Goal: Task Accomplishment & Management: Manage account settings

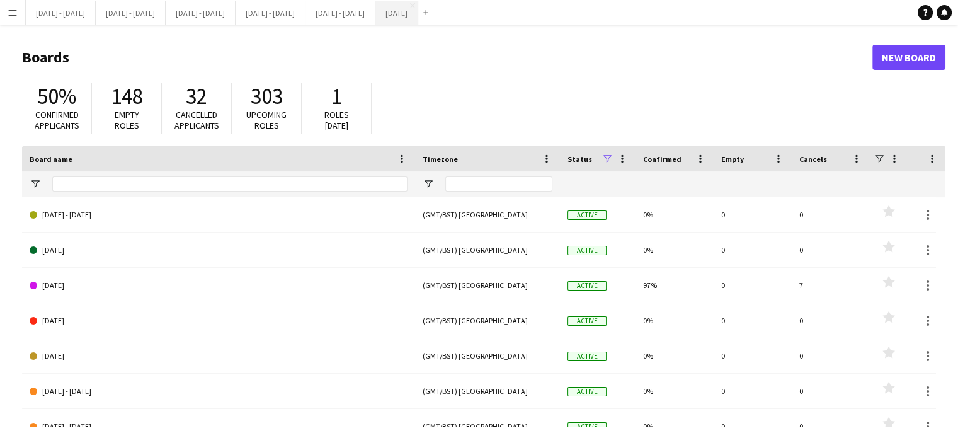
click at [418, 9] on button "[DATE] Close" at bounding box center [396, 13] width 43 height 25
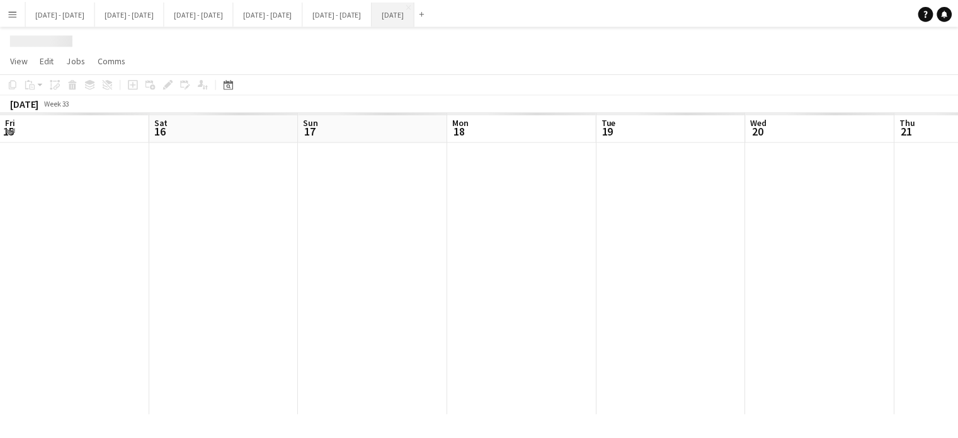
scroll to position [0, 348]
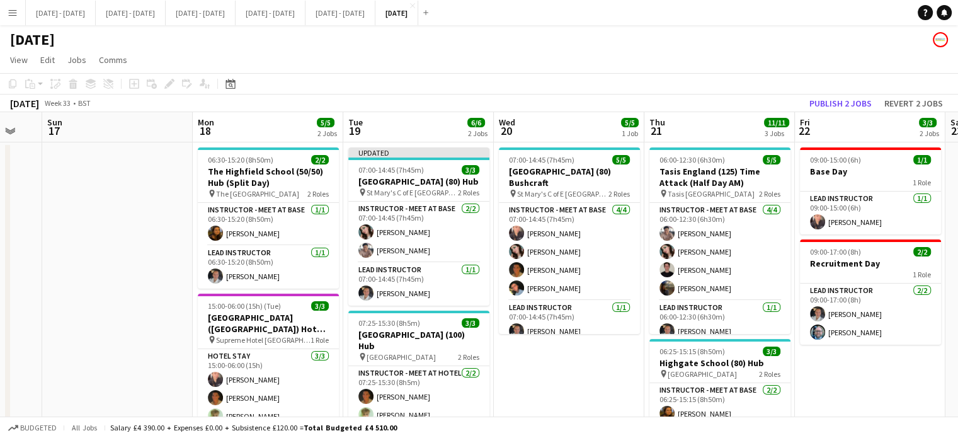
drag, startPoint x: 469, startPoint y: 369, endPoint x: 552, endPoint y: 355, distance: 85.0
click at [552, 355] on app-calendar-viewport "Fri 15 2/2 1 Job Sat 16 Sun 17 Mon 18 5/5 2 Jobs Tue 19 6/6 2 Jobs Wed 20 5/5 1…" at bounding box center [479, 401] width 958 height 578
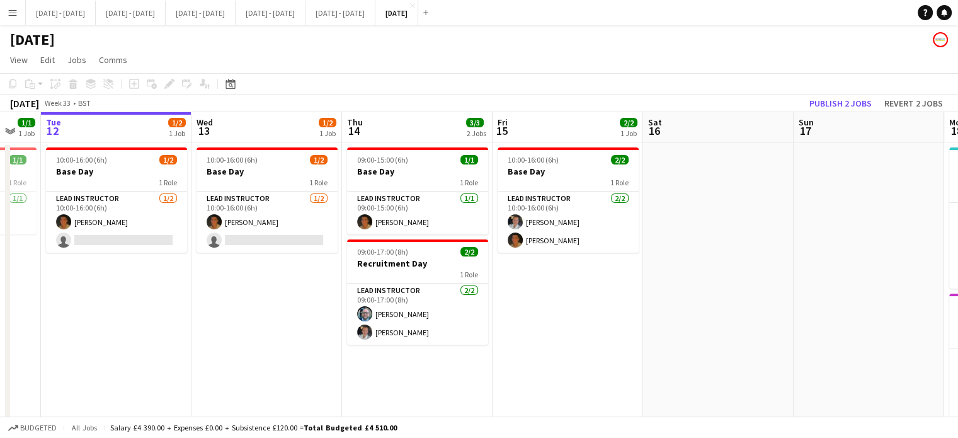
drag, startPoint x: 95, startPoint y: 311, endPoint x: 847, endPoint y: 228, distance: 756.0
click at [847, 228] on app-calendar-viewport "Sun 10 Mon 11 1/1 1 Job Tue 12 1/2 1 Job Wed 13 1/2 1 Job Thu 14 3/3 2 Jobs Fri…" at bounding box center [479, 401] width 958 height 578
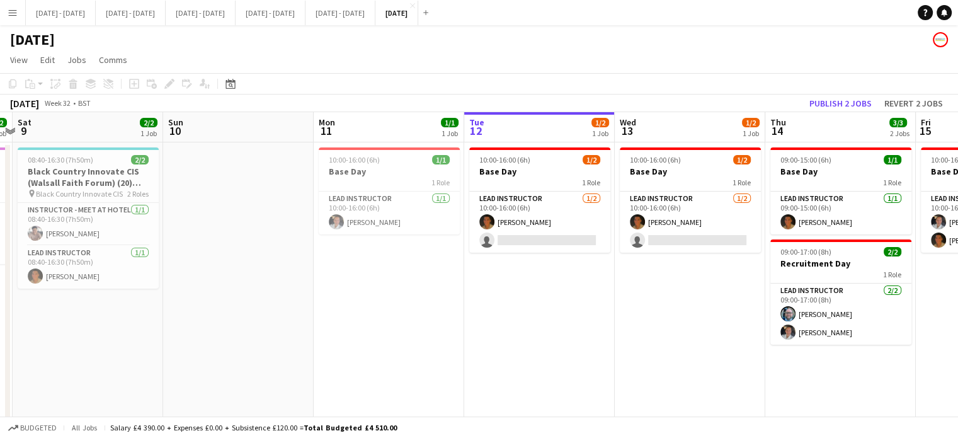
scroll to position [0, 519]
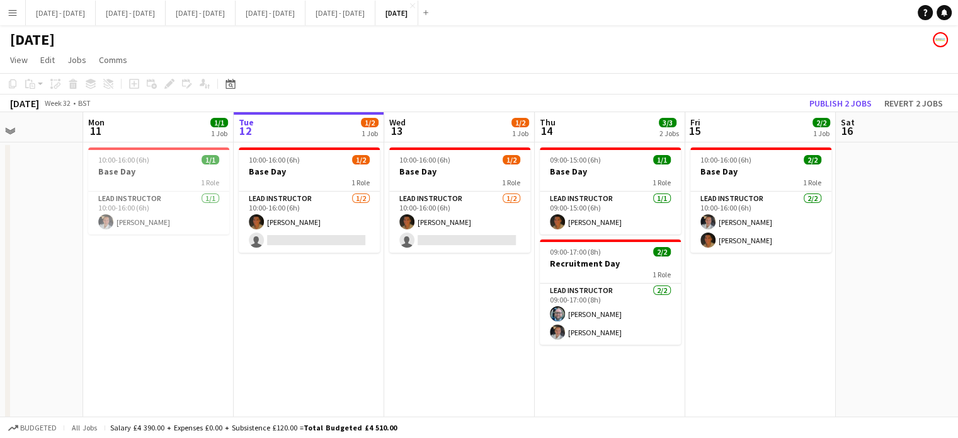
drag, startPoint x: 222, startPoint y: 316, endPoint x: 395, endPoint y: 336, distance: 174.3
click at [395, 336] on app-calendar-viewport "Thu 7 Fri 8 2/2 1 Job Sat 9 2/2 1 Job Sun 10 Mon 11 1/1 1 Job Tue 12 1/2 1 Job …" at bounding box center [479, 401] width 958 height 578
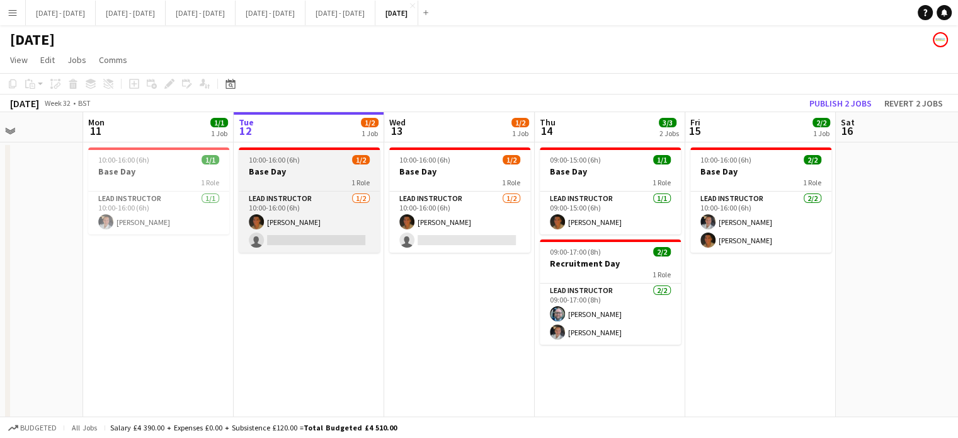
click at [280, 164] on app-job-card "10:00-16:00 (6h) 1/2 Base Day 1 Role Lead Instructor [DATE] 10:00-16:00 (6h) [P…" at bounding box center [309, 199] width 141 height 105
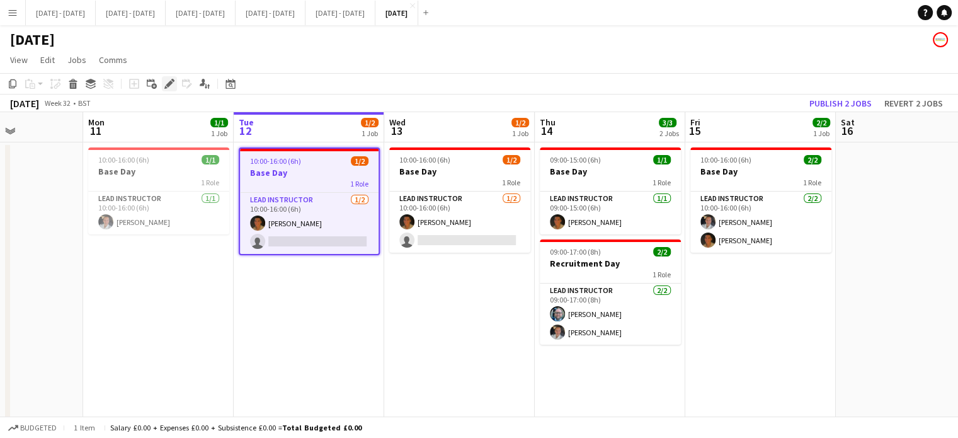
click at [169, 85] on icon at bounding box center [169, 84] width 7 height 7
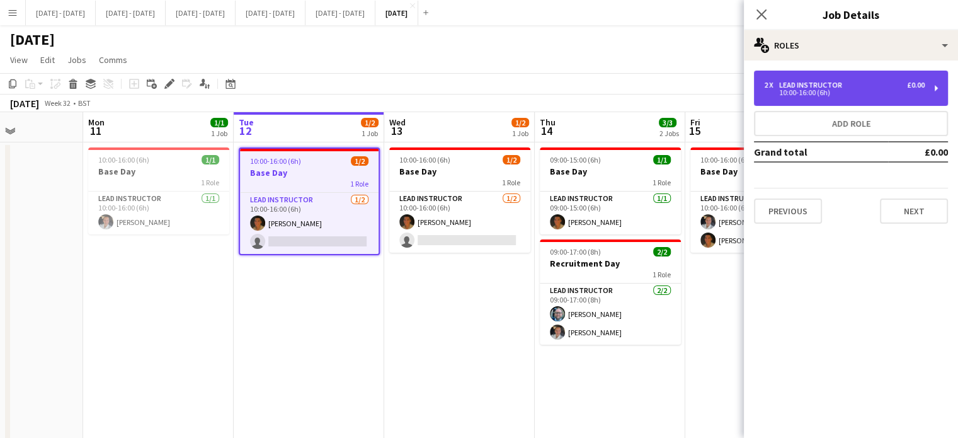
click at [809, 93] on div "10:00-16:00 (6h)" at bounding box center [844, 92] width 161 height 6
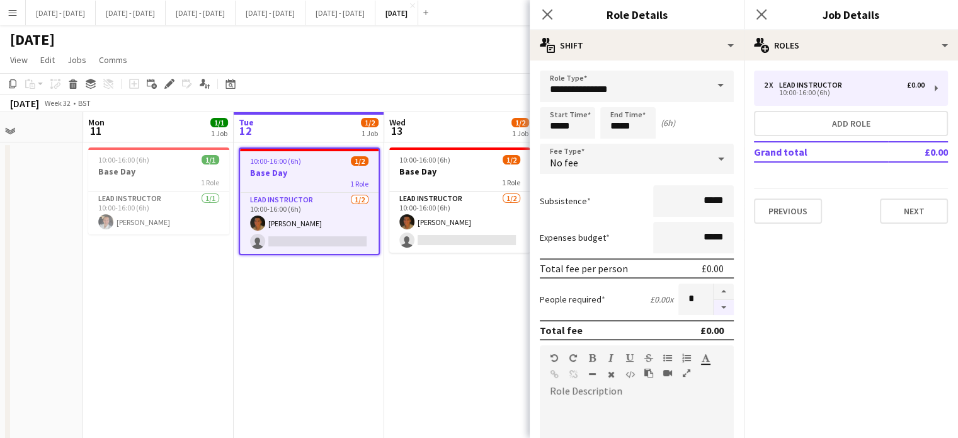
click at [714, 309] on button "button" at bounding box center [724, 308] width 20 height 16
type input "*"
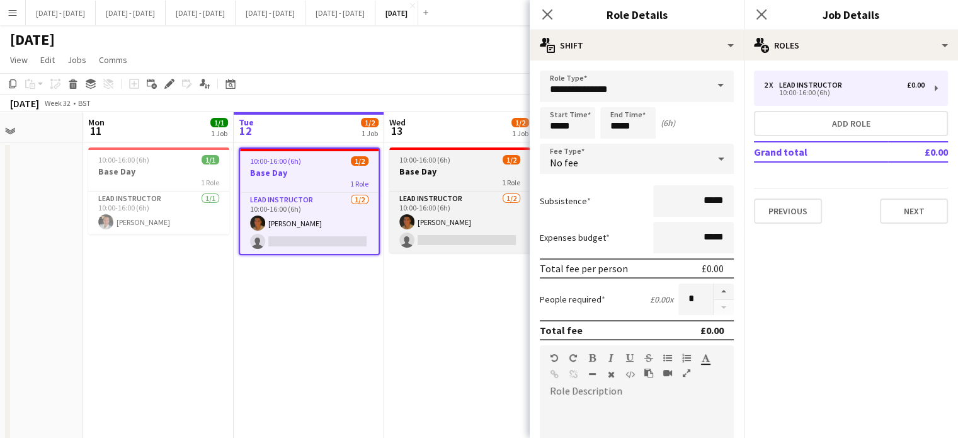
click at [418, 168] on h3 "Base Day" at bounding box center [459, 171] width 141 height 11
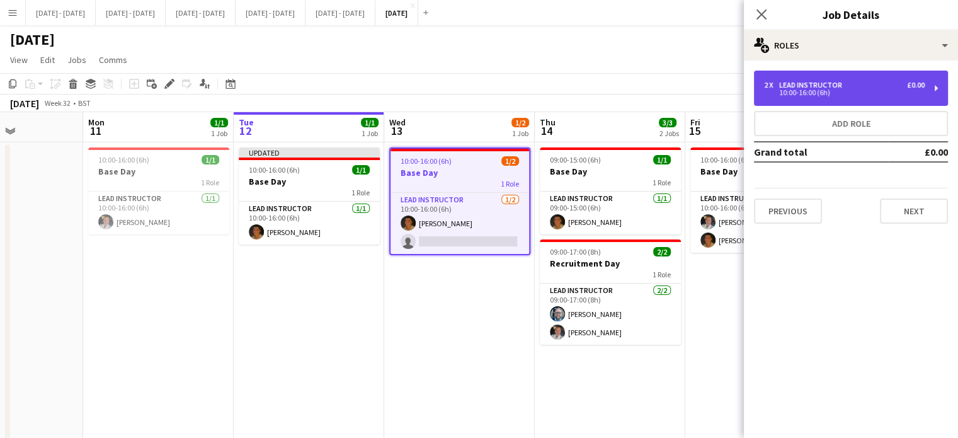
click at [845, 85] on div "2 x Lead Instructor £0.00" at bounding box center [844, 85] width 161 height 9
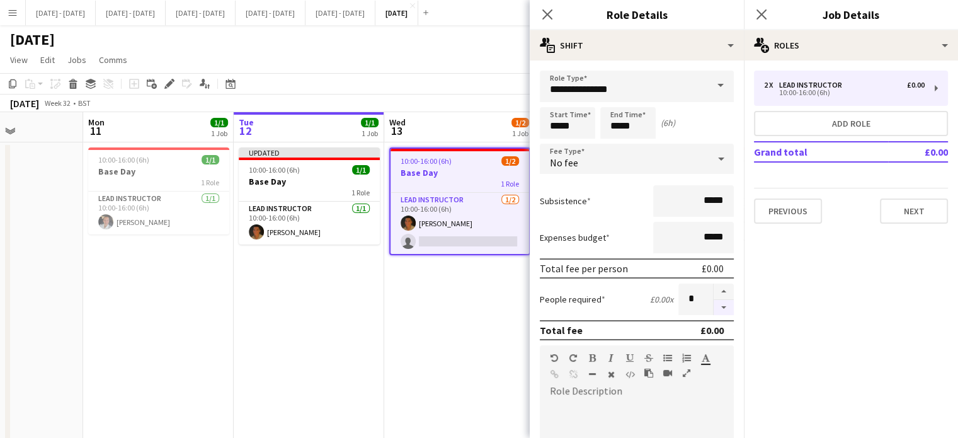
click at [714, 304] on button "button" at bounding box center [724, 308] width 20 height 16
type input "*"
click at [549, 9] on icon "Close pop-in" at bounding box center [547, 14] width 12 height 12
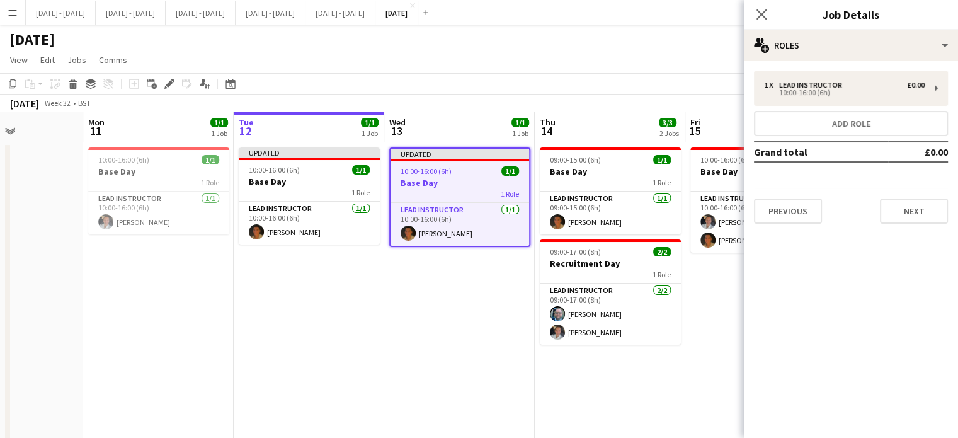
click at [750, 14] on div "Close pop-in" at bounding box center [761, 14] width 35 height 29
click at [761, 12] on icon "Close pop-in" at bounding box center [761, 14] width 12 height 12
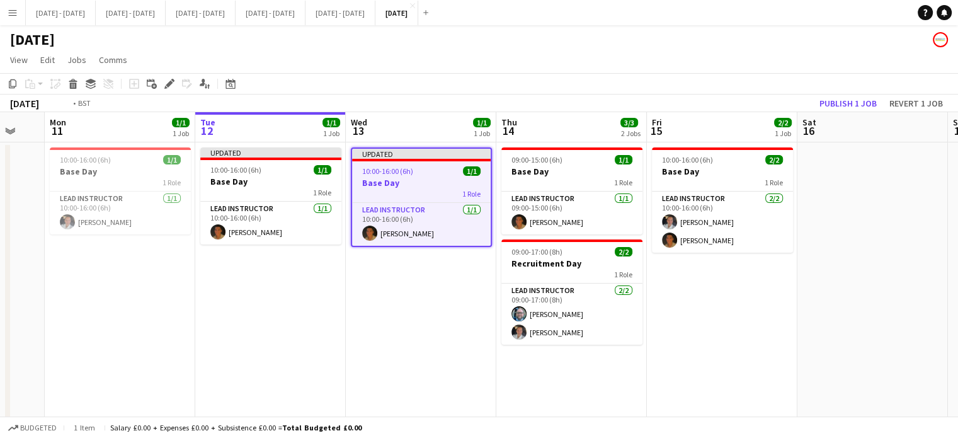
scroll to position [0, 392]
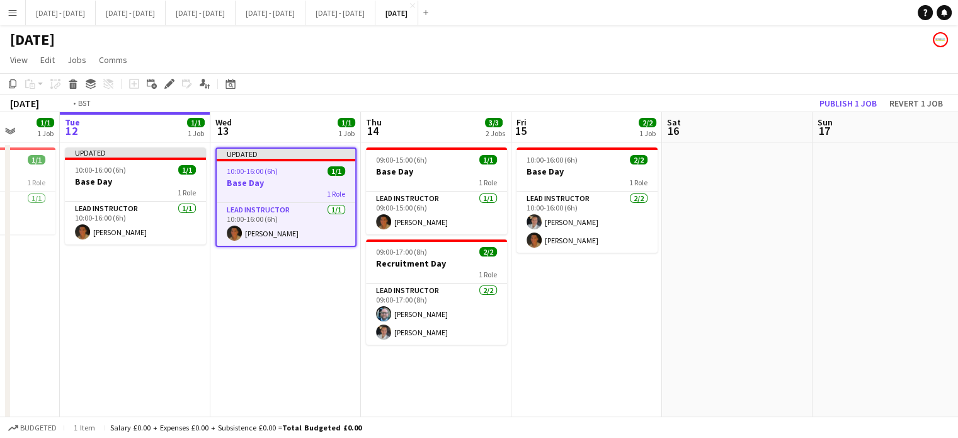
drag, startPoint x: 766, startPoint y: 341, endPoint x: 743, endPoint y: 350, distance: 24.9
click at [743, 350] on app-calendar-viewport "Sat 9 2/2 1 Job Sun 10 Mon 11 1/1 1 Job Tue 12 1/1 1 Job Wed 13 1/1 1 Job Thu 1…" at bounding box center [479, 401] width 958 height 578
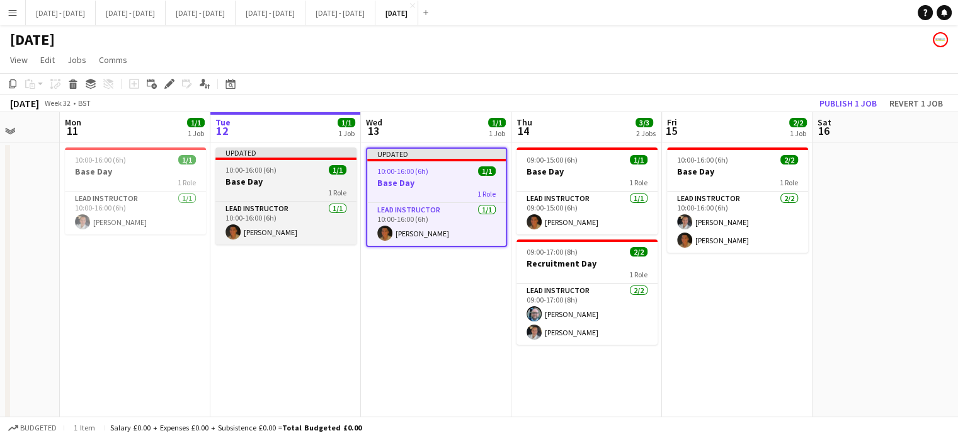
click at [277, 174] on app-job-card "Updated 10:00-16:00 (6h) 1/1 Base Day 1 Role Lead Instructor [DATE] 10:00-16:00…" at bounding box center [285, 195] width 141 height 97
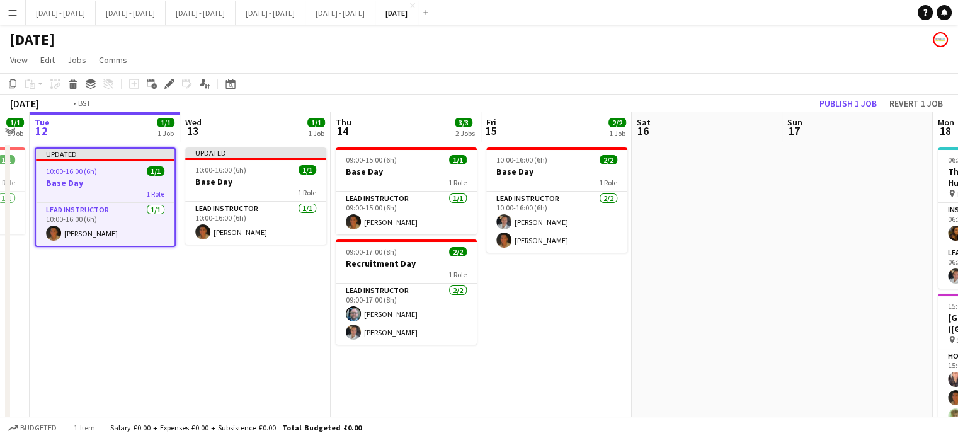
drag, startPoint x: 433, startPoint y: 307, endPoint x: 183, endPoint y: 343, distance: 252.5
click at [183, 343] on app-calendar-viewport "Fri 8 2/2 1 Job Sat 9 2/2 1 Job Sun 10 Mon 11 1/1 1 Job Tue 12 1/1 1 Job Wed 13…" at bounding box center [479, 401] width 958 height 578
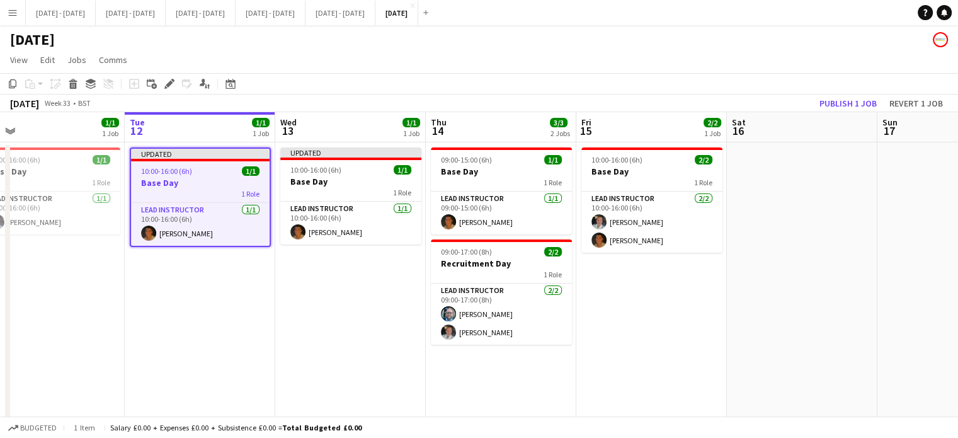
drag, startPoint x: 636, startPoint y: 312, endPoint x: 801, endPoint y: 294, distance: 166.0
click at [801, 294] on app-calendar-viewport "Sat 9 2/2 1 Job Sun 10 Mon 11 1/1 1 Job Tue 12 1/1 1 Job Wed 13 1/1 1 Job Thu 1…" at bounding box center [479, 401] width 958 height 578
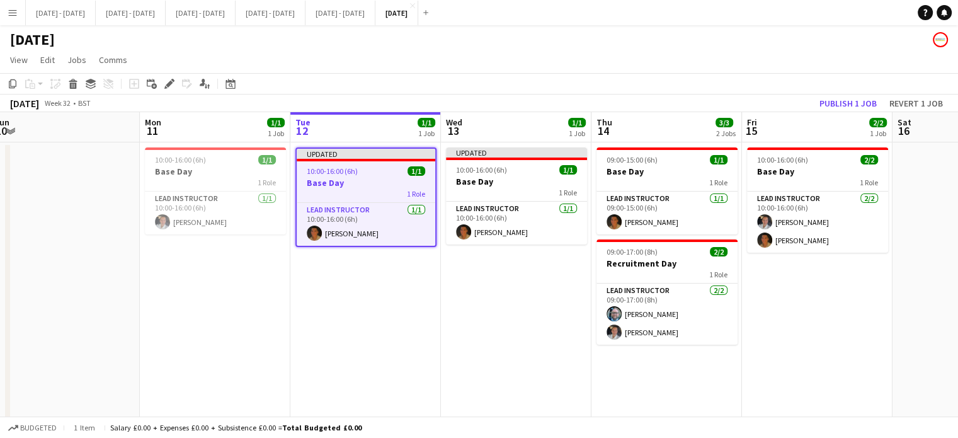
scroll to position [0, 466]
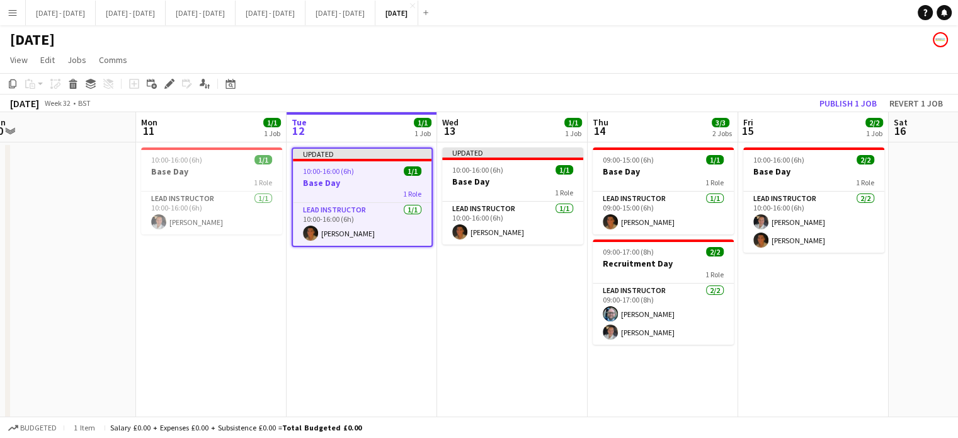
drag, startPoint x: 447, startPoint y: 311, endPoint x: 392, endPoint y: 347, distance: 66.0
click at [392, 347] on app-calendar-viewport "Thu 7 Fri 8 2/2 1 Job Sat 9 2/2 1 Job Sun 10 Mon 11 1/1 1 Job Tue 12 1/1 1 Job …" at bounding box center [479, 401] width 958 height 578
click at [833, 108] on button "Publish 1 job" at bounding box center [847, 103] width 67 height 16
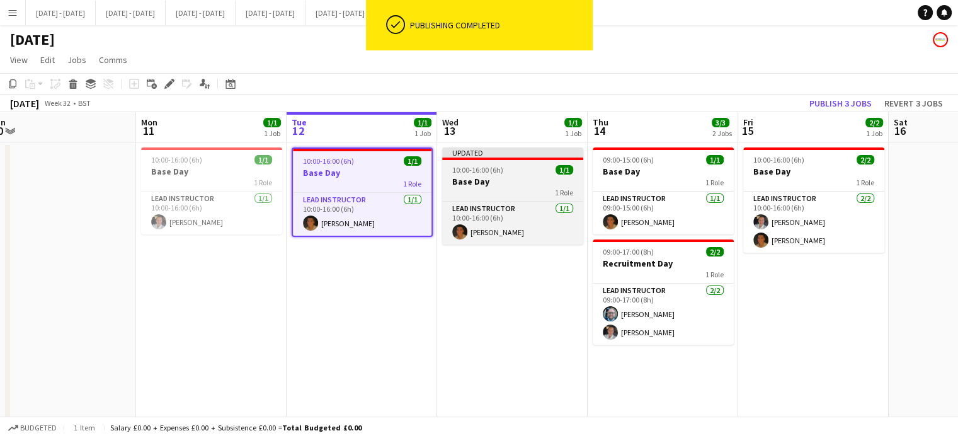
click at [513, 187] on div "1 Role" at bounding box center [512, 192] width 141 height 10
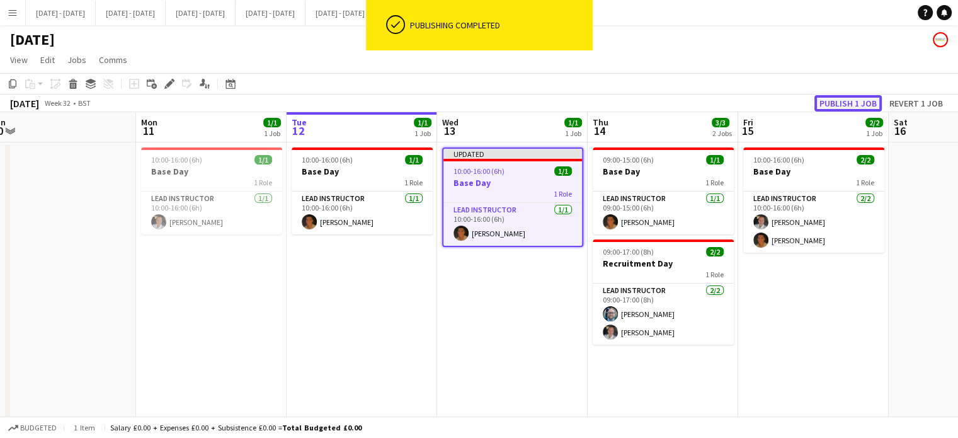
click at [849, 105] on button "Publish 1 job" at bounding box center [847, 103] width 67 height 16
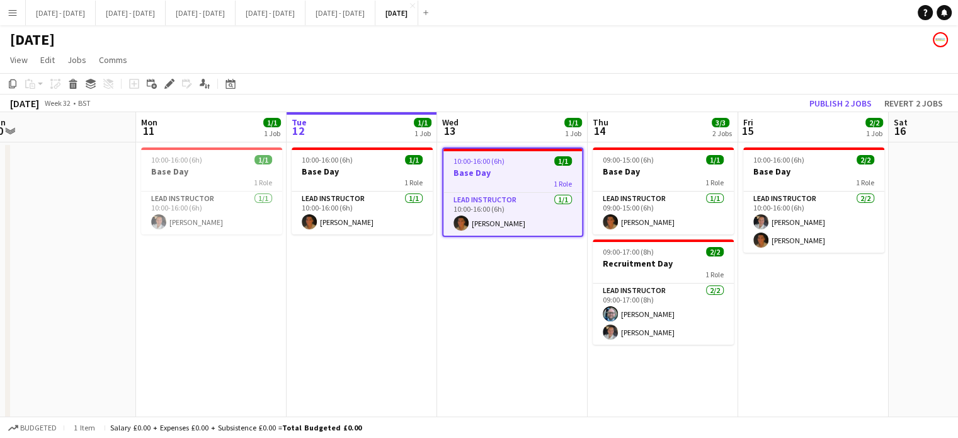
click at [803, 334] on app-date-cell "10:00-16:00 (6h) 2/2 Base Day 1 Role Lead Instructor [DATE] 10:00-16:00 (6h) [P…" at bounding box center [813, 415] width 151 height 547
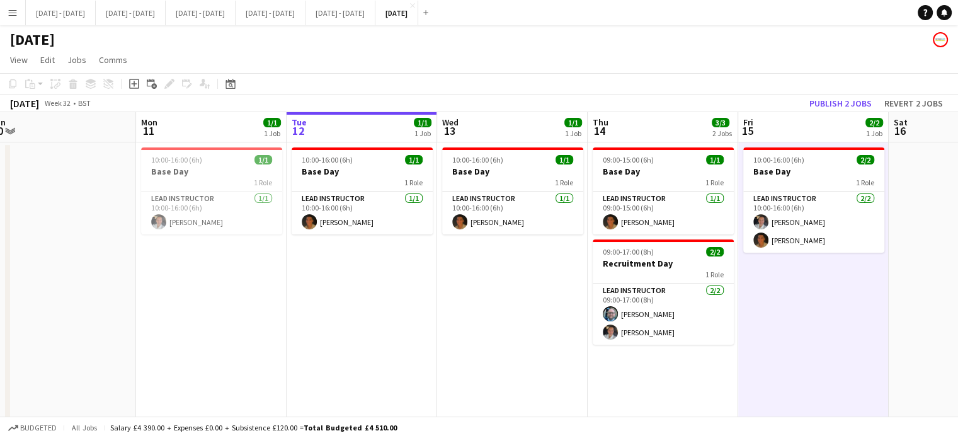
click at [637, 418] on div "Budgeted All jobs Salary £4 390.00 + Expenses £0.00 + Subsistence £120.00 = Tot…" at bounding box center [479, 426] width 958 height 21
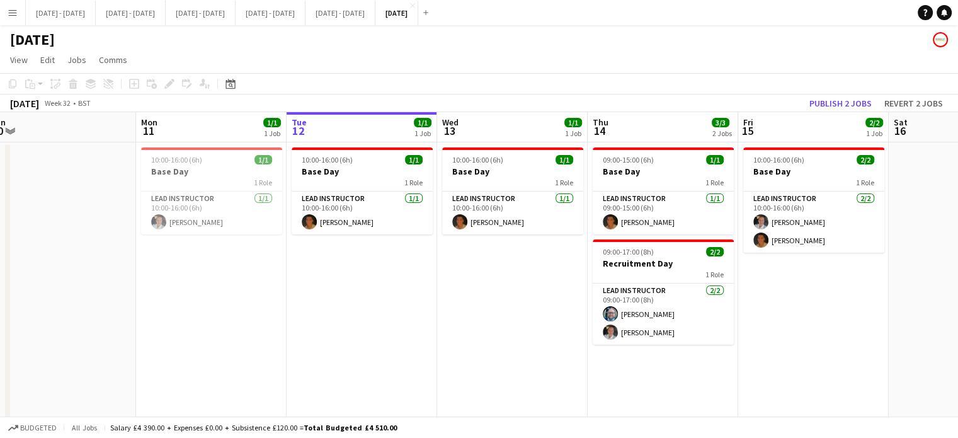
click at [557, 298] on app-date-cell "10:00-16:00 (6h) 1/1 Base Day 1 Role Lead Instructor [DATE] 10:00-16:00 (6h) [P…" at bounding box center [512, 415] width 151 height 547
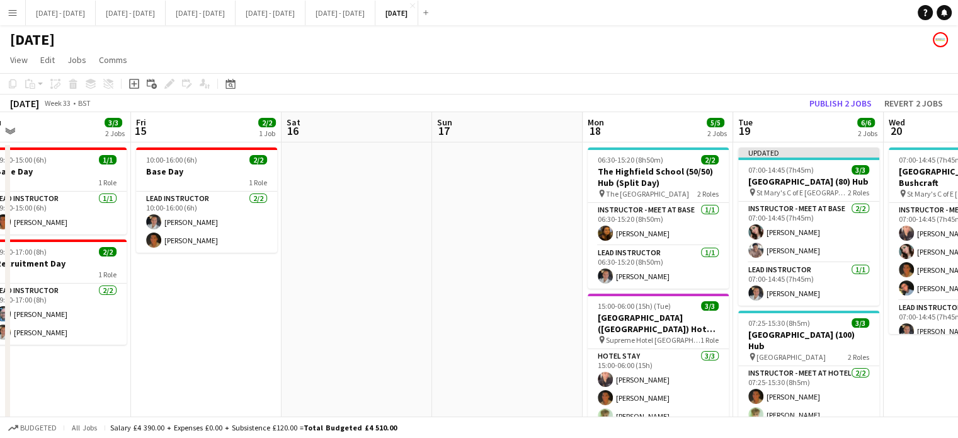
scroll to position [0, 370]
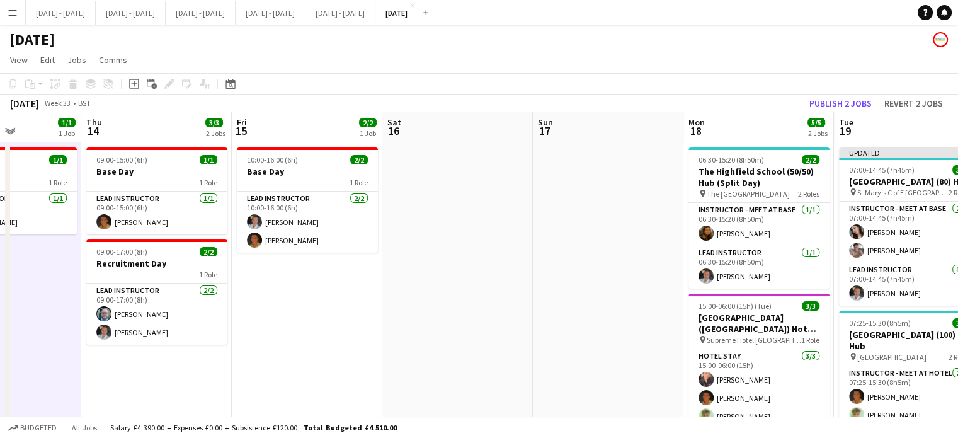
drag, startPoint x: 767, startPoint y: 337, endPoint x: 259, endPoint y: 322, distance: 507.2
click at [259, 322] on app-calendar-viewport "Mon 11 1/1 1 Job Tue 12 1/1 1 Job Wed 13 1/1 1 Job Thu 14 3/3 2 Jobs Fri 15 2/2…" at bounding box center [479, 401] width 958 height 578
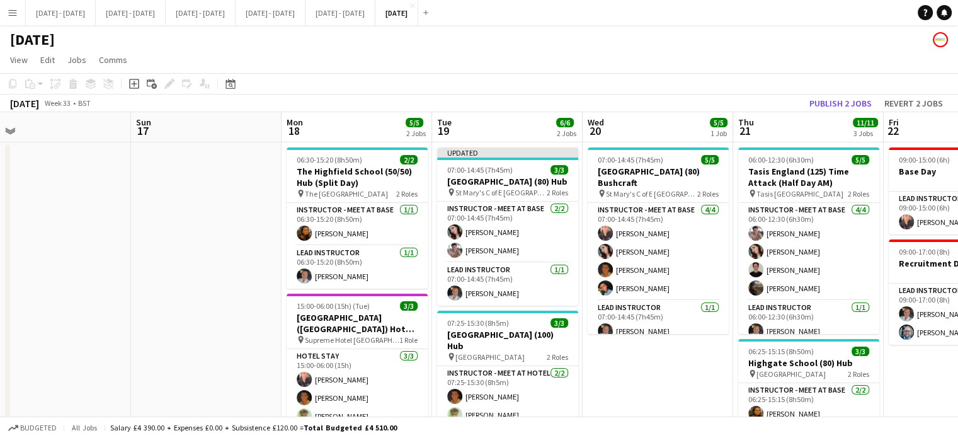
scroll to position [0, 512]
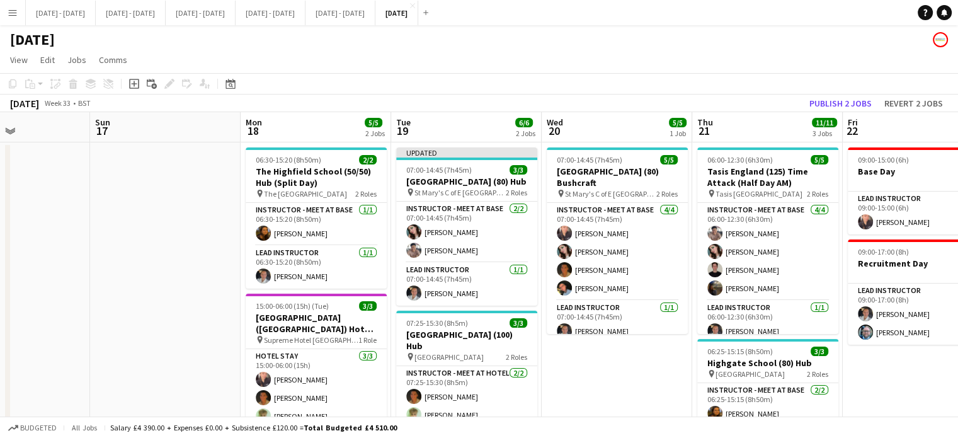
drag, startPoint x: 587, startPoint y: 264, endPoint x: 144, endPoint y: 231, distance: 444.0
click at [144, 231] on app-calendar-viewport "Wed 13 1/1 1 Job Thu 14 3/3 2 Jobs Fri 15 2/2 1 Job Sat 16 Sun 17 Mon 18 5/5 2 …" at bounding box center [479, 401] width 958 height 578
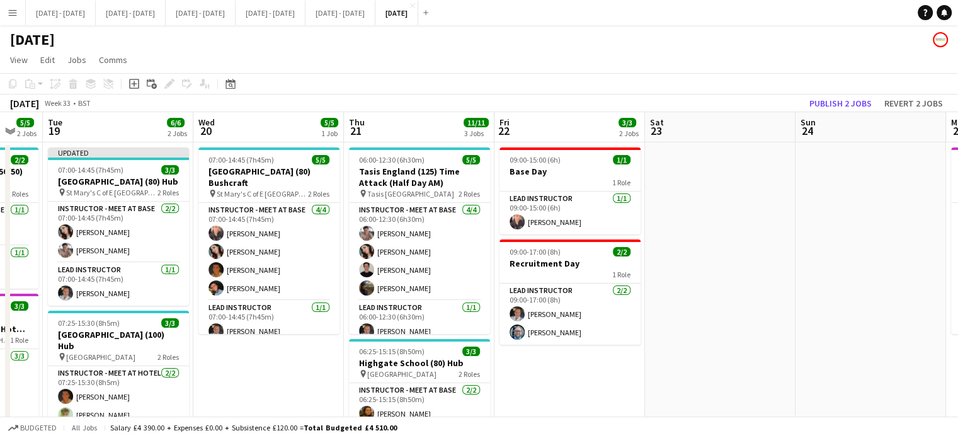
scroll to position [0, 318]
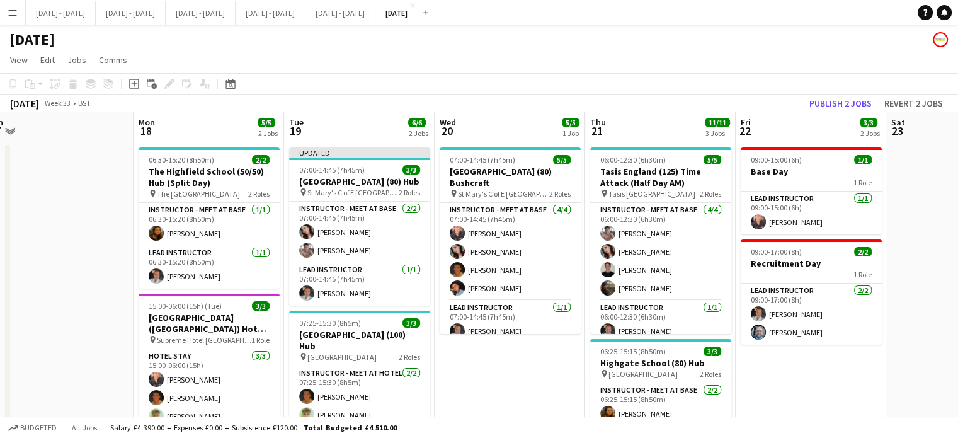
drag, startPoint x: 922, startPoint y: 372, endPoint x: 815, endPoint y: 376, distance: 107.2
click at [815, 376] on app-calendar-viewport "Fri 15 2/2 1 Job Sat 16 Sun 17 Mon 18 5/5 2 Jobs Tue 19 6/6 2 Jobs Wed 20 5/5 1…" at bounding box center [479, 401] width 958 height 578
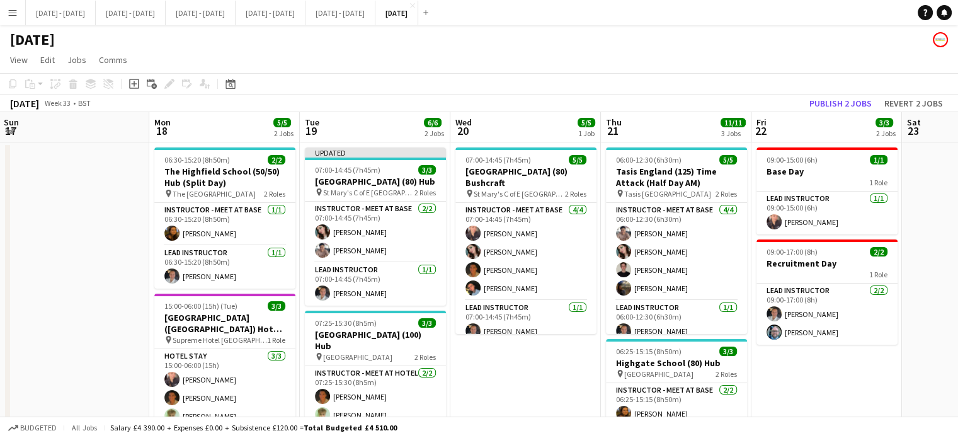
drag, startPoint x: 486, startPoint y: 382, endPoint x: 504, endPoint y: 382, distance: 18.3
click at [504, 382] on app-calendar-viewport "Fri 15 2/2 1 Job Sat 16 Sun 17 Mon 18 5/5 2 Jobs Tue 19 6/6 2 Jobs Wed 20 5/5 1…" at bounding box center [479, 401] width 958 height 578
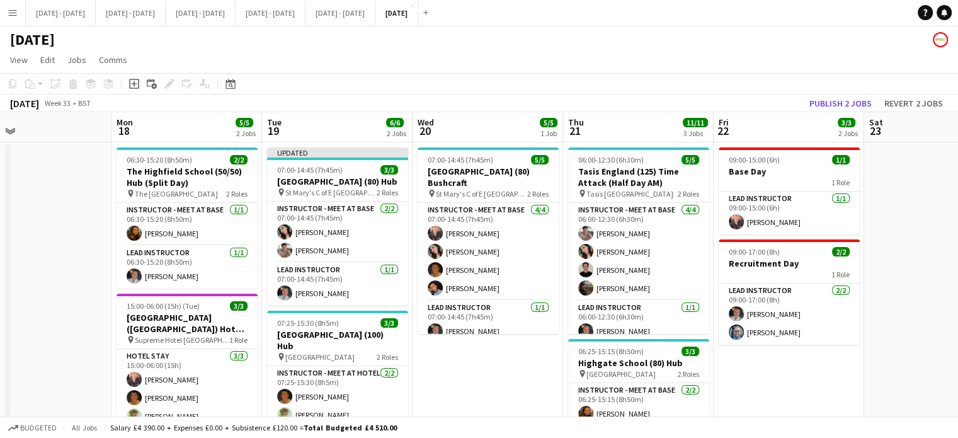
scroll to position [0, 335]
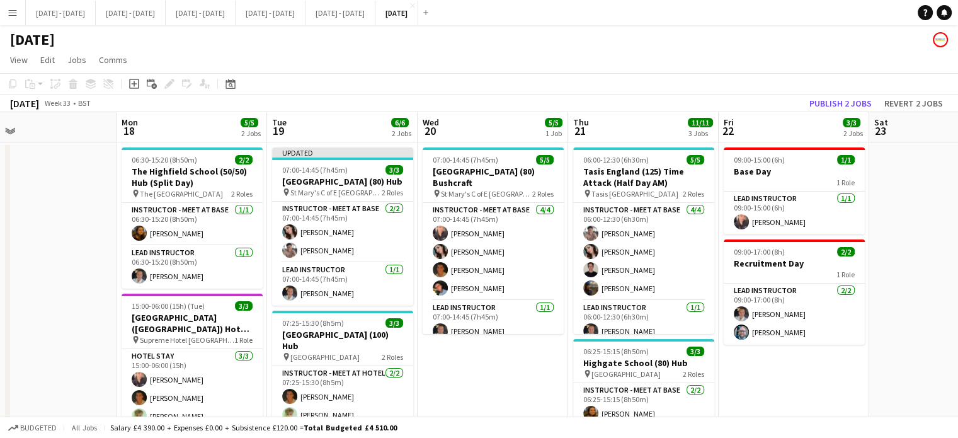
drag, startPoint x: 532, startPoint y: 410, endPoint x: 507, endPoint y: 387, distance: 33.9
click at [507, 387] on app-calendar-viewport "Fri 15 2/2 1 Job Sat 16 Sun 17 Mon 18 5/5 2 Jobs Tue 19 6/6 2 Jobs Wed 20 5/5 1…" at bounding box center [479, 401] width 958 height 578
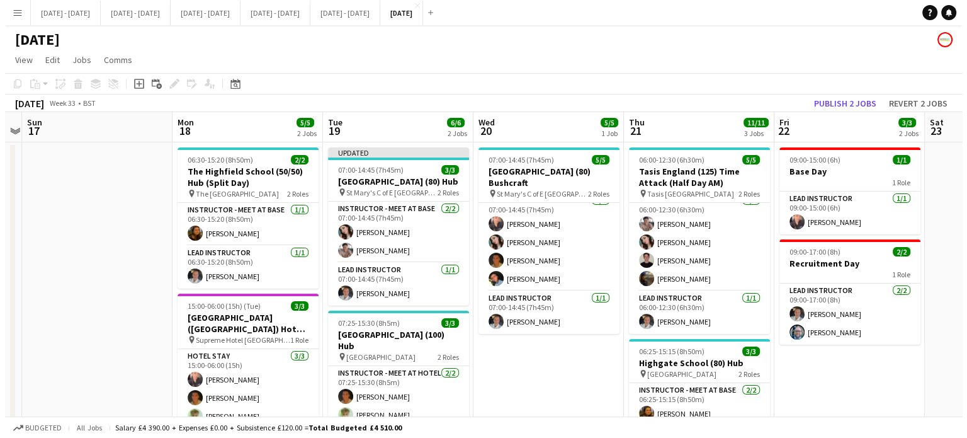
scroll to position [0, 320]
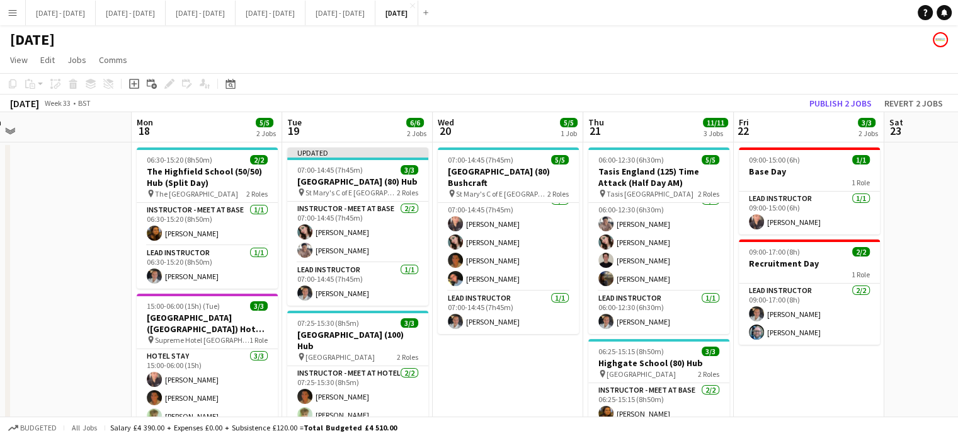
drag, startPoint x: 498, startPoint y: 120, endPoint x: 512, endPoint y: 125, distance: 15.3
click at [512, 125] on app-calendar-viewport "Fri 15 2/2 1 Job Sat 16 Sun 17 Mon 18 5/5 2 Jobs Tue 19 6/6 2 Jobs Wed 20 5/5 1…" at bounding box center [479, 401] width 958 height 578
click at [375, 14] on button "[DATE] - [DATE] Close" at bounding box center [340, 13] width 70 height 25
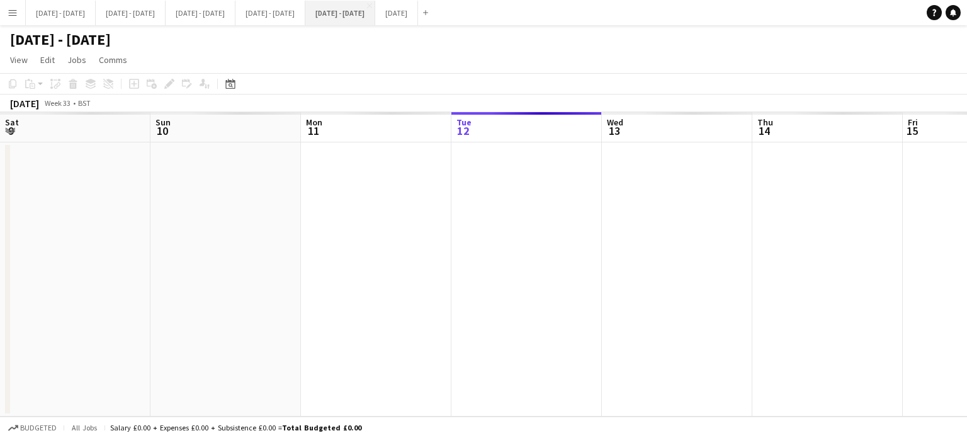
scroll to position [0, 301]
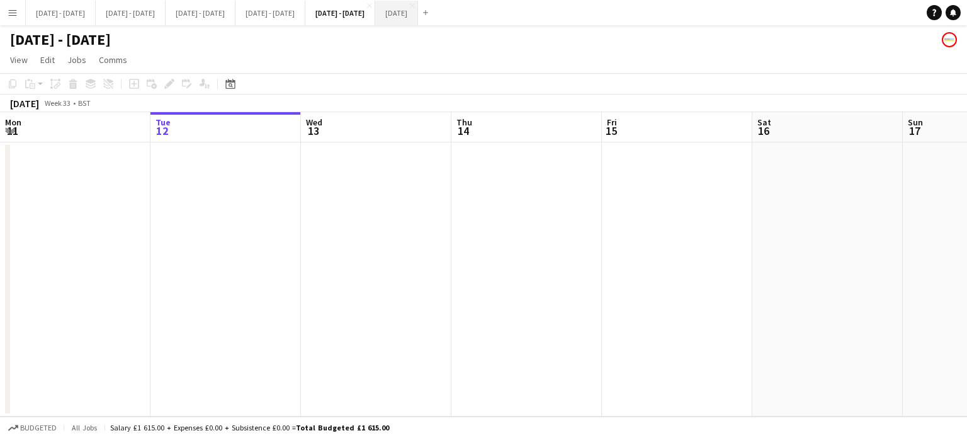
click at [418, 21] on button "[DATE] Close" at bounding box center [396, 13] width 43 height 25
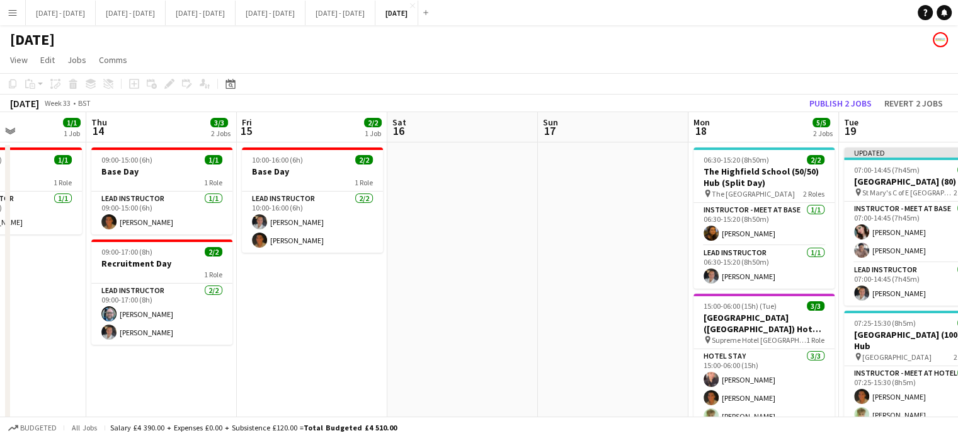
drag, startPoint x: 130, startPoint y: 292, endPoint x: 647, endPoint y: 286, distance: 517.8
click at [647, 286] on app-calendar-viewport "Mon 11 1/1 1 Job Tue 12 1/1 1 Job Wed 13 1/1 1 Job Thu 14 3/3 2 Jobs Fri 15 2/2…" at bounding box center [479, 401] width 958 height 578
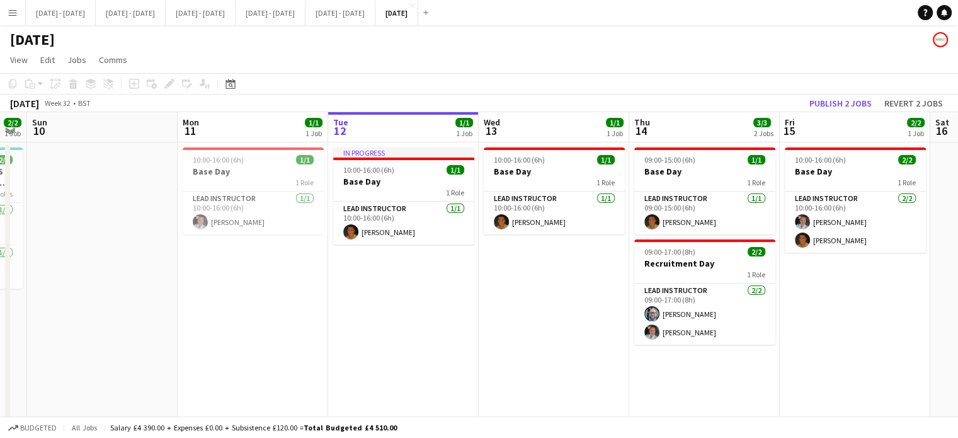
scroll to position [0, 262]
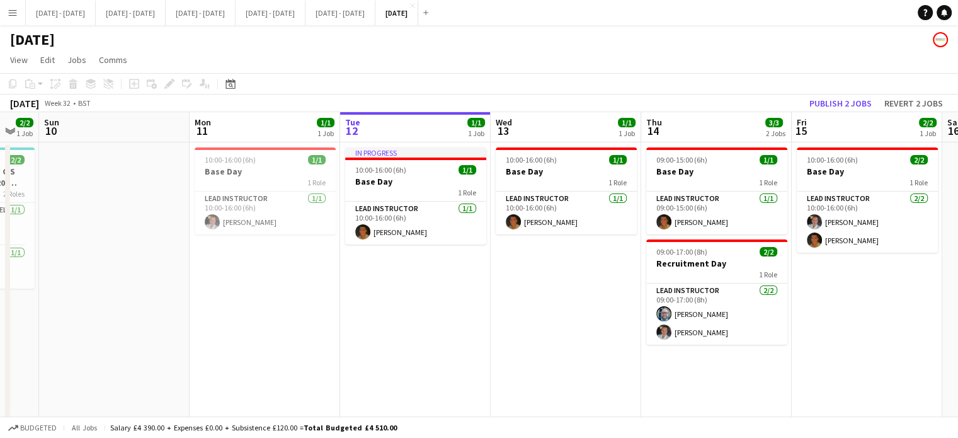
drag, startPoint x: 286, startPoint y: 329, endPoint x: 841, endPoint y: 309, distance: 555.3
click at [841, 309] on app-calendar-viewport "Fri 8 2/2 1 Job Sat 9 2/2 1 Job Sun 10 Mon 11 1/1 1 Job Tue 12 1/1 1 Job Wed 13…" at bounding box center [479, 401] width 958 height 578
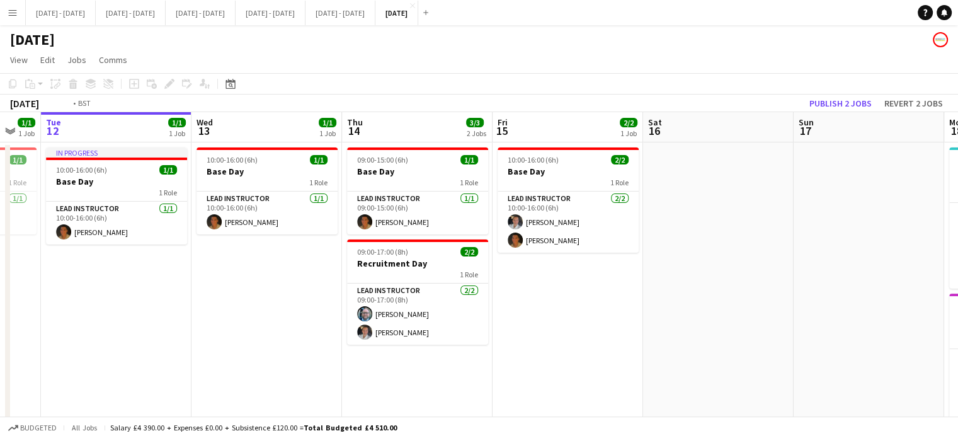
scroll to position [0, 588]
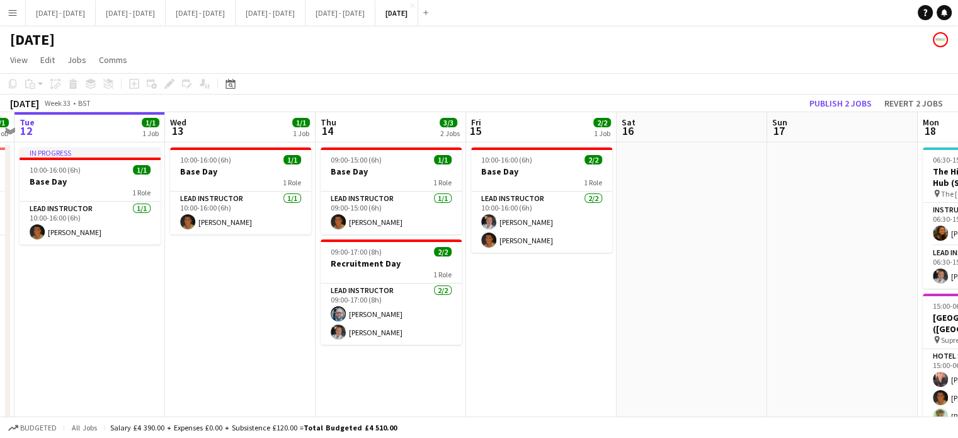
drag, startPoint x: 519, startPoint y: 320, endPoint x: 198, endPoint y: 319, distance: 321.2
click at [198, 319] on app-calendar-viewport "Fri 8 2/2 1 Job Sat 9 2/2 1 Job Sun 10 Mon 11 1/1 1 Job Tue 12 1/1 1 Job Wed 13…" at bounding box center [479, 401] width 958 height 578
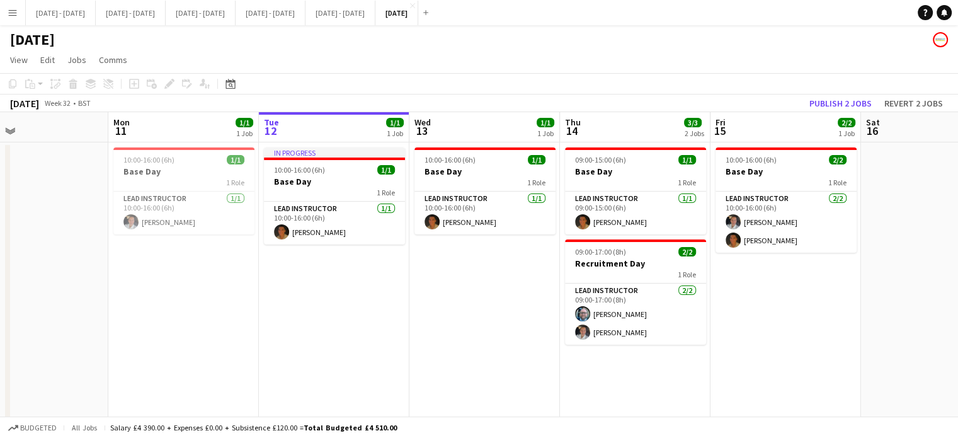
scroll to position [0, 280]
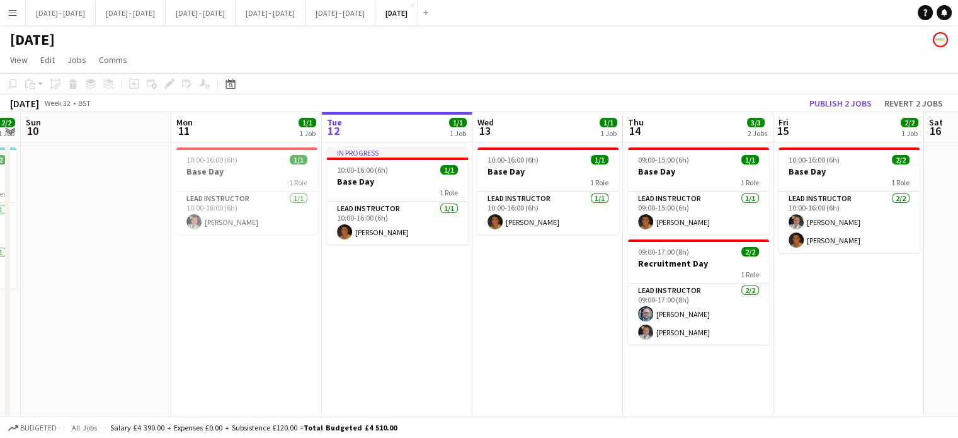
drag, startPoint x: 181, startPoint y: 358, endPoint x: 489, endPoint y: 320, distance: 309.7
click at [489, 320] on app-calendar-viewport "Fri 8 2/2 1 Job Sat 9 2/2 1 Job Sun 10 Mon 11 1/1 1 Job Tue 12 1/1 1 Job Wed 13…" at bounding box center [479, 401] width 958 height 578
